Goal: Information Seeking & Learning: Learn about a topic

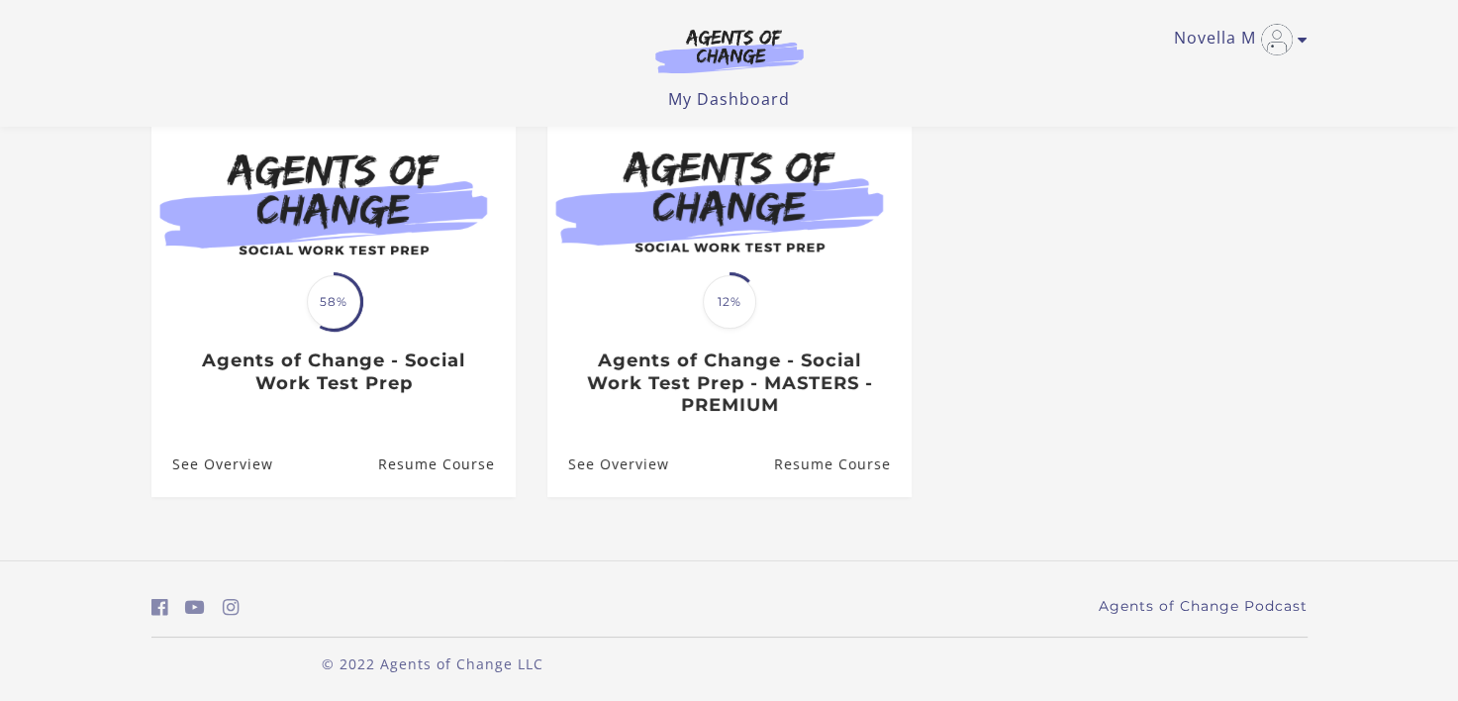
scroll to position [205, 0]
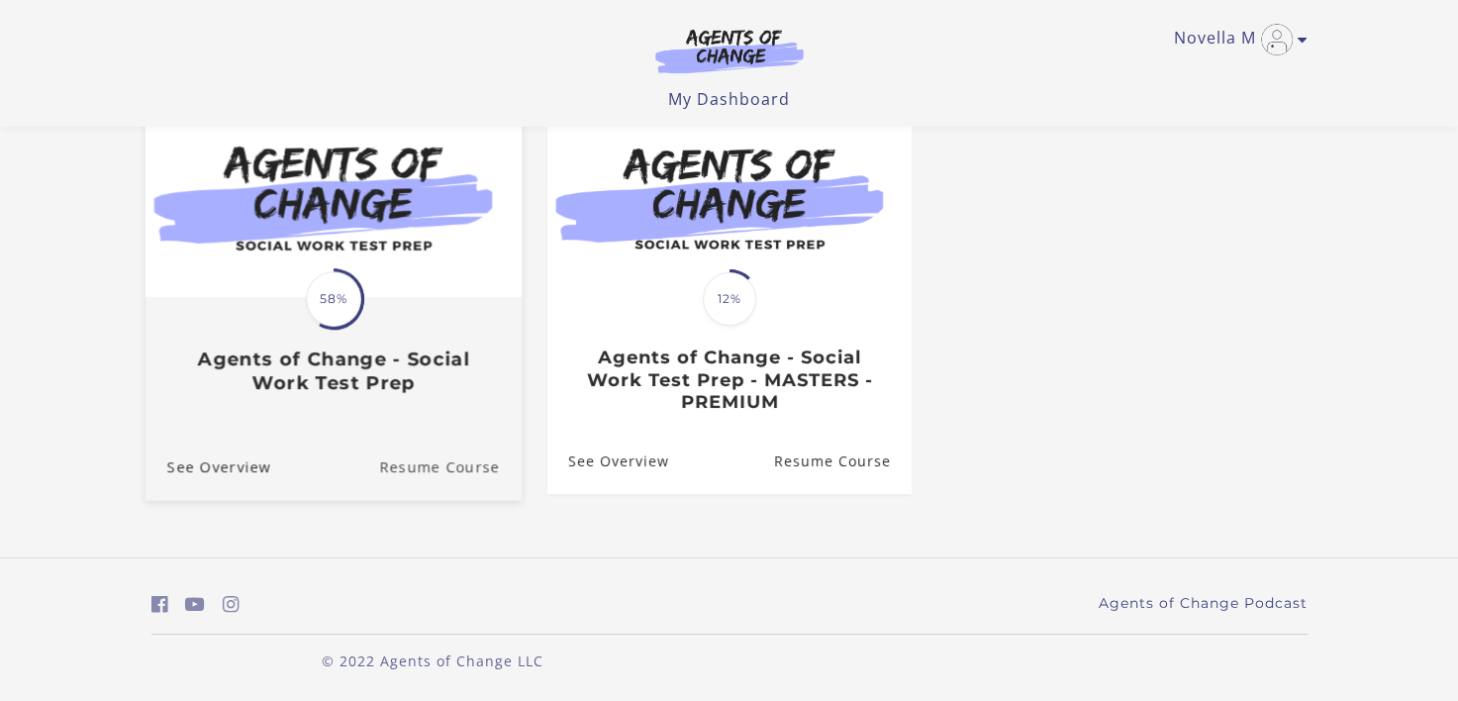
click at [420, 469] on link "Resume Course" at bounding box center [450, 467] width 143 height 66
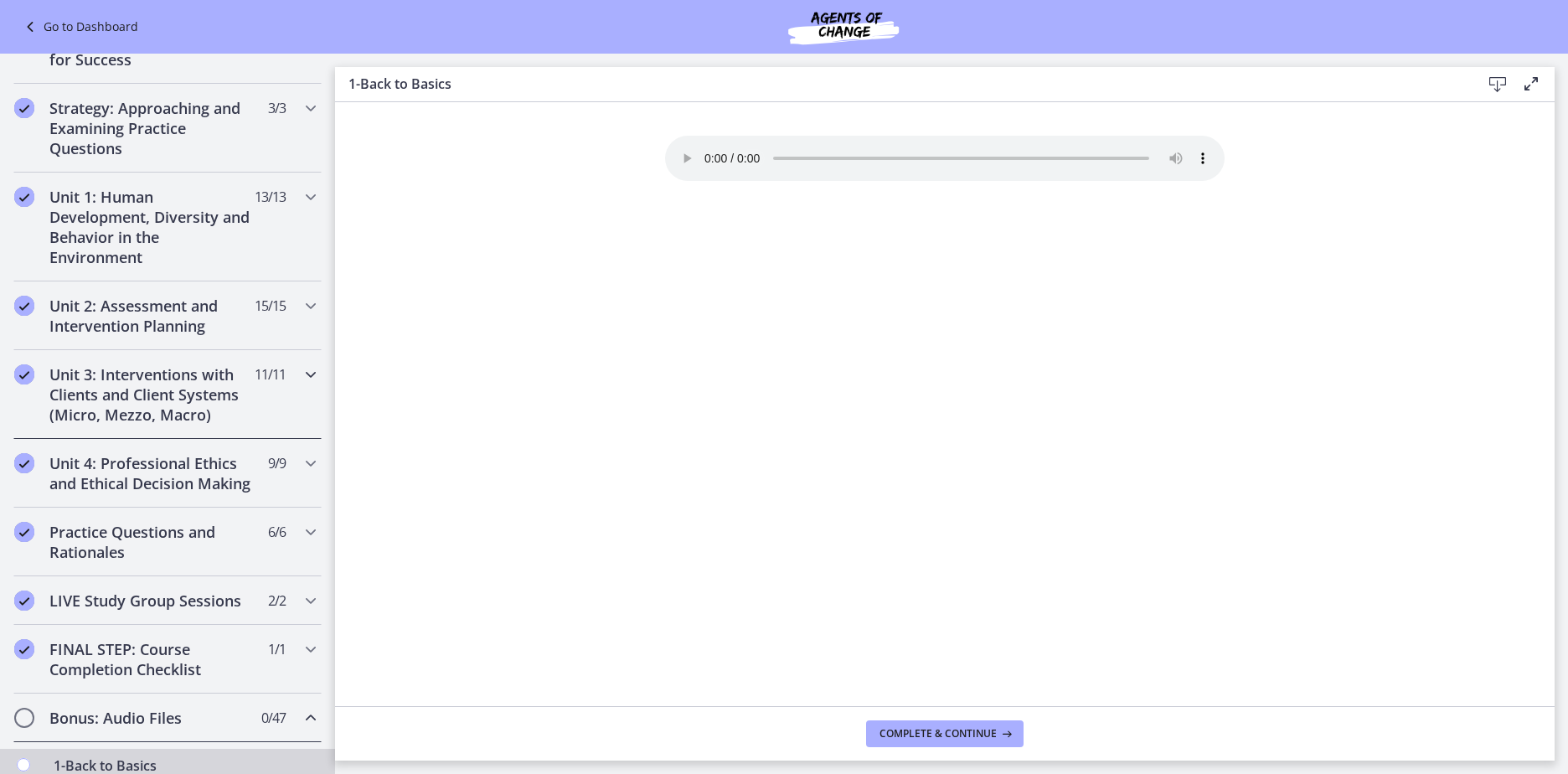
scroll to position [329, 0]
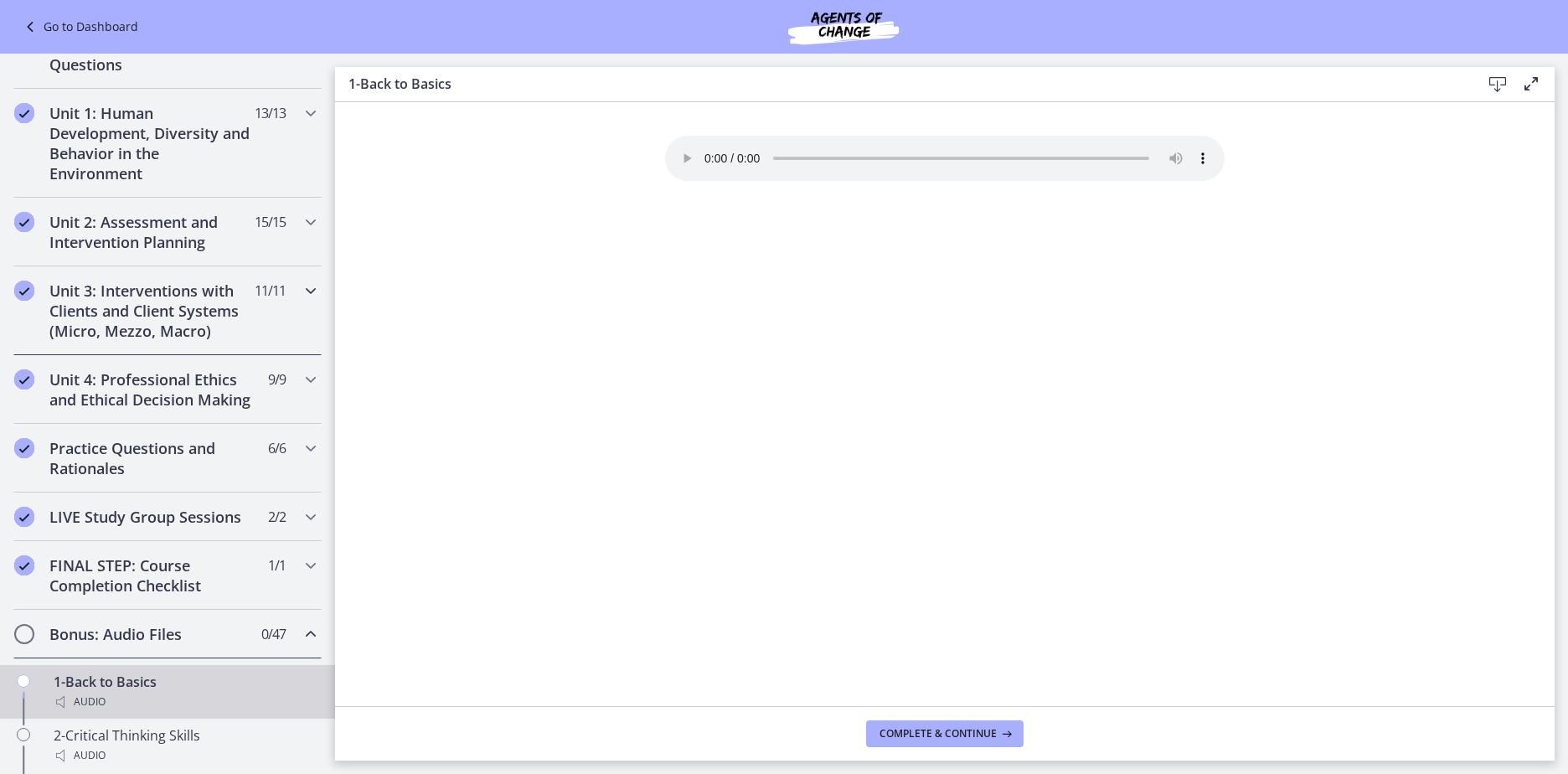
click at [104, 299] on h2 "Unit 3: Interventions with Clients and Client Systems (Micro, Mezzo, Macro)" at bounding box center [151, 310] width 205 height 60
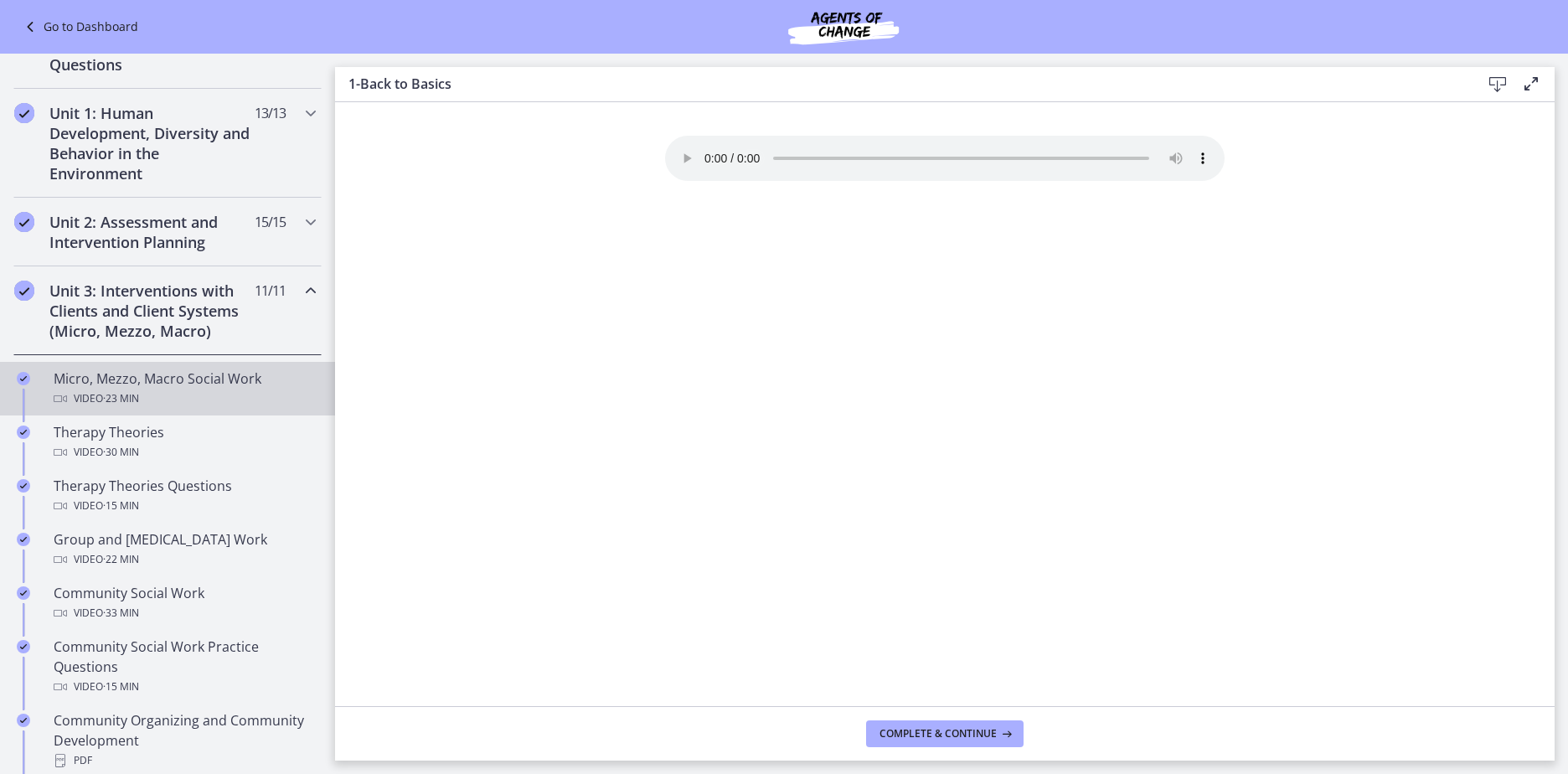
click at [73, 384] on div "Micro, Mezzo, Macro Social Work Video · 23 min" at bounding box center [184, 389] width 261 height 41
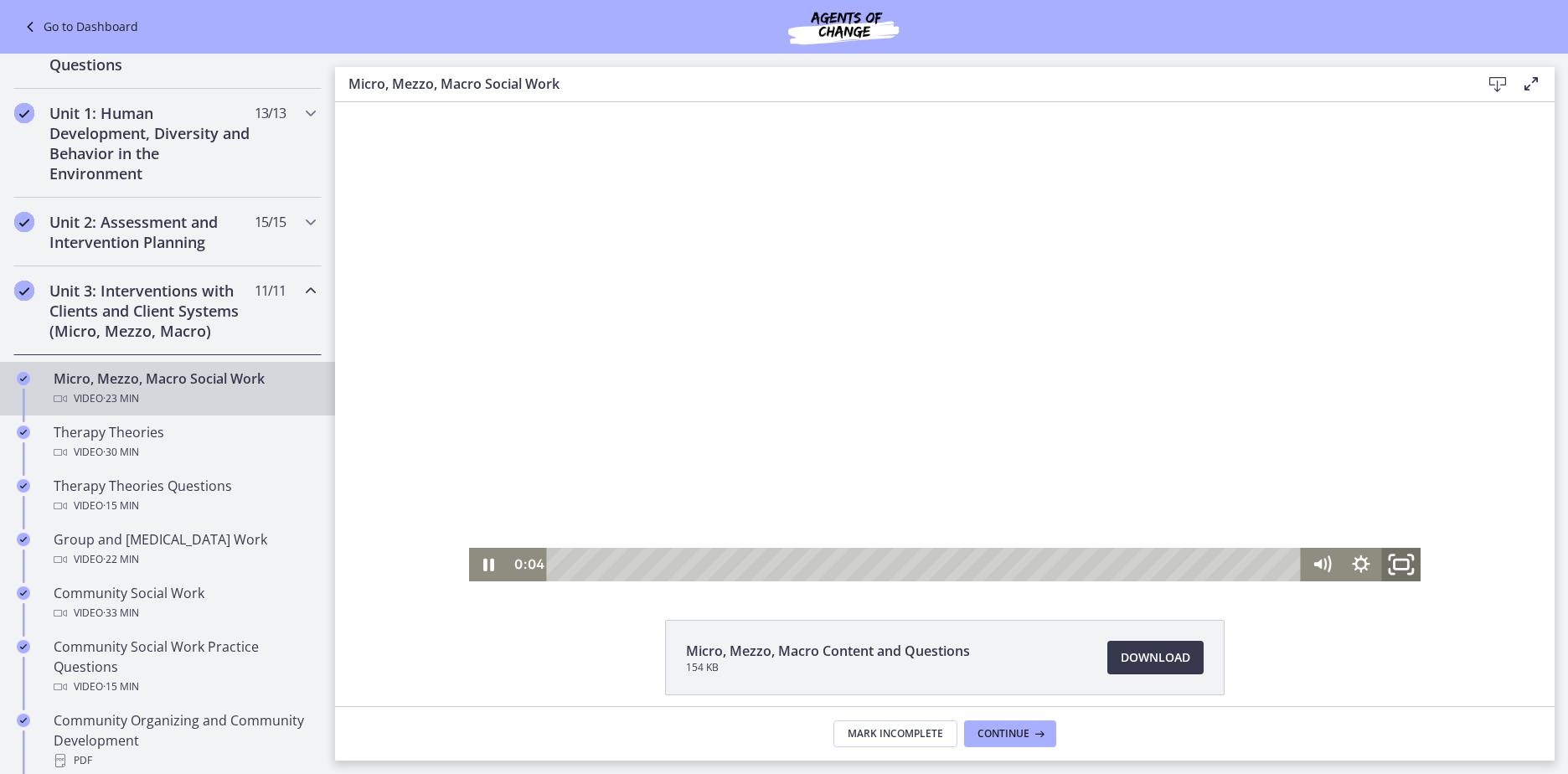
click at [1246, 565] on icon "Fullscreen" at bounding box center [1401, 565] width 47 height 41
